Goal: Communication & Community: Ask a question

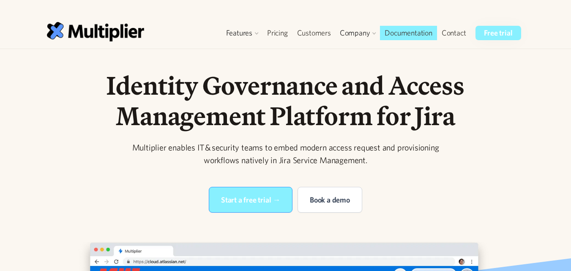
drag, startPoint x: 521, startPoint y: 60, endPoint x: 511, endPoint y: 56, distance: 10.8
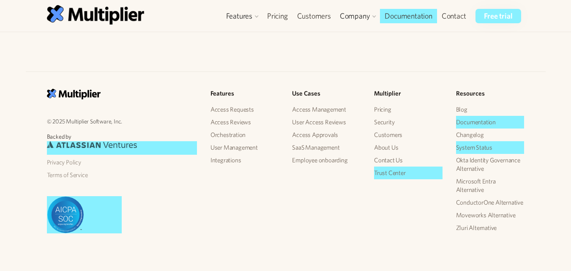
scroll to position [1869, 0]
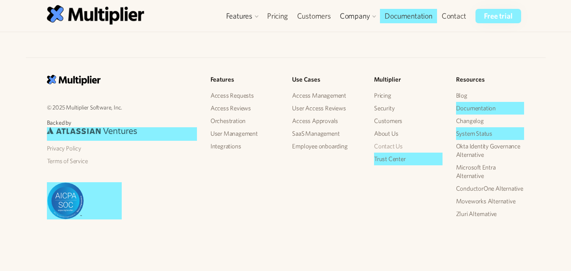
click at [396, 148] on link "Contact Us" at bounding box center [408, 146] width 68 height 13
click at [395, 148] on link "Contact Us" at bounding box center [408, 146] width 68 height 13
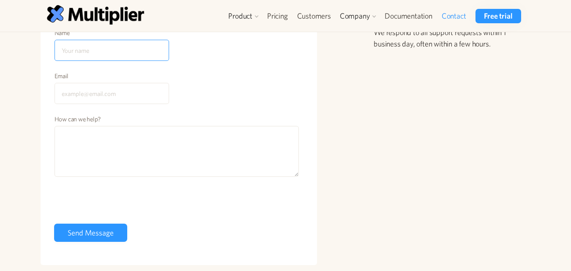
scroll to position [97, 0]
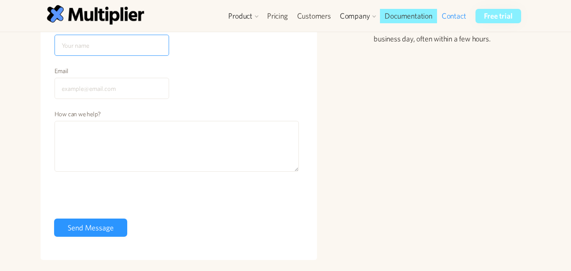
click at [115, 42] on input "Name" at bounding box center [112, 45] width 115 height 21
type input "Rosie Ella"
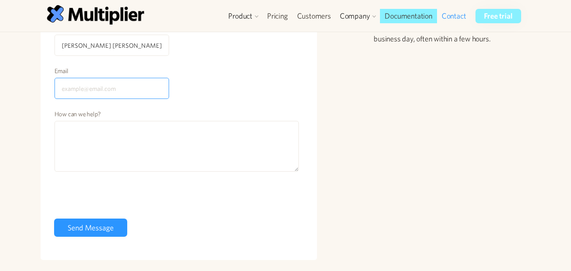
type input "rosieellaseo@gmail.com"
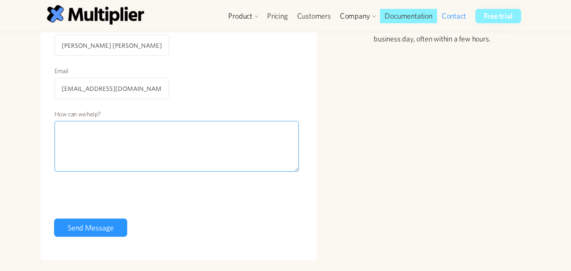
click at [108, 148] on textarea "How can we help?" at bounding box center [177, 146] width 245 height 51
paste textarea "Hi, We specialize in providing high-quality guest post services on premium webs…"
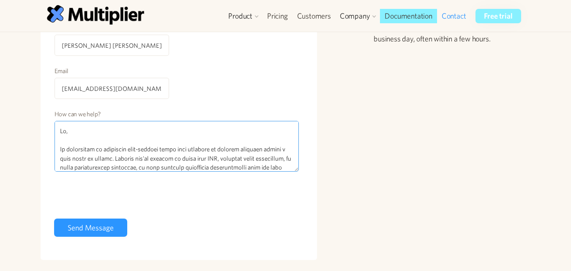
scroll to position [335, 0]
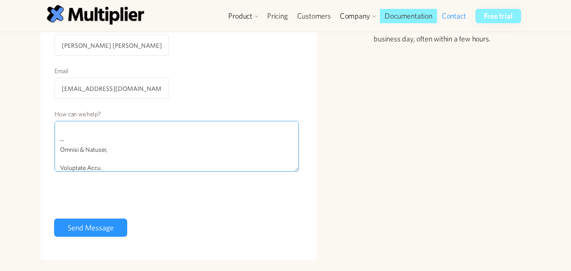
type textarea "Hi, We specialize in providing high-quality guest post services on premium webs…"
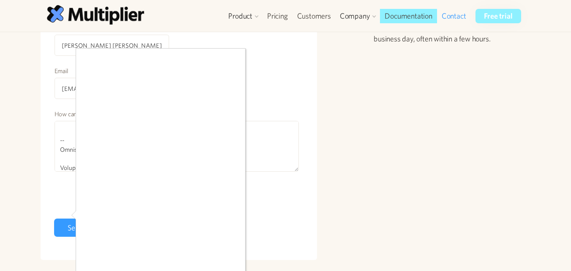
scroll to position [107, 0]
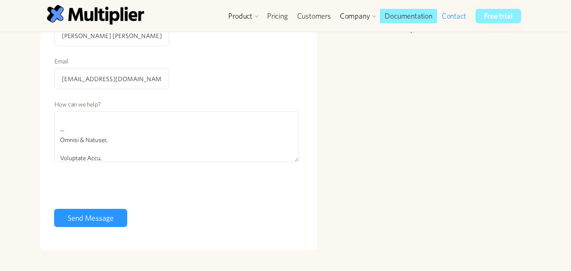
click at [121, 208] on form "Name Rosie Ella Email rosieellaseo@gmail.com How can we help? 0cAFcWeA429qpBDN_…" at bounding box center [179, 122] width 250 height 217
click at [120, 211] on input "Send Message" at bounding box center [90, 218] width 73 height 18
type input "Please wait..."
